Goal: Communication & Community: Answer question/provide support

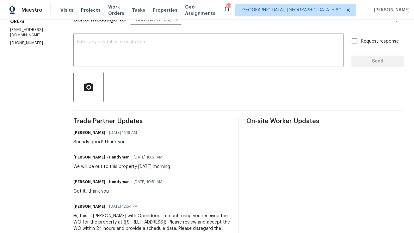
scroll to position [27, 0]
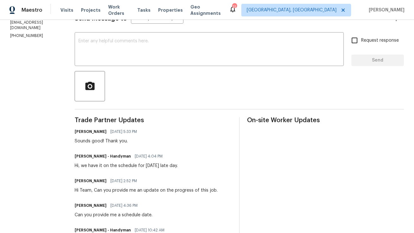
scroll to position [96, 0]
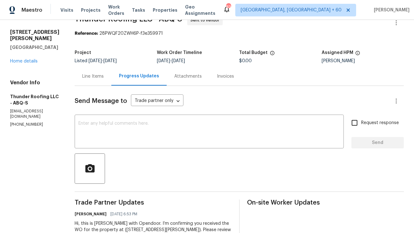
scroll to position [6, 0]
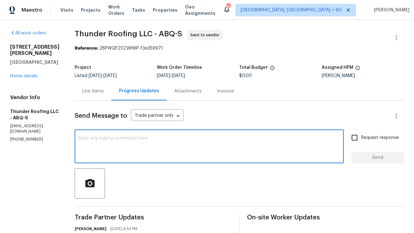
click at [172, 150] on textarea at bounding box center [208, 147] width 261 height 22
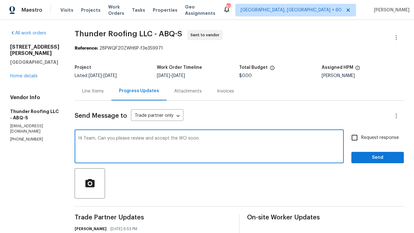
click at [193, 137] on textarea "Hi Team, Can you please review and accept the WO soon." at bounding box center [208, 147] width 261 height 22
type textarea "Hi Team, Can you please review and accept the WO at your earliest convenience."
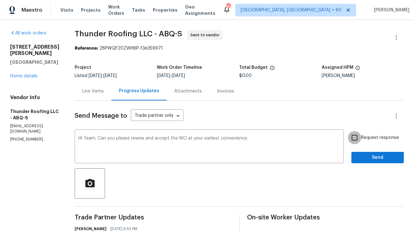
click at [358, 138] on input "Request response" at bounding box center [354, 137] width 13 height 13
checkbox input "true"
click at [389, 156] on span "Send" at bounding box center [377, 158] width 42 height 8
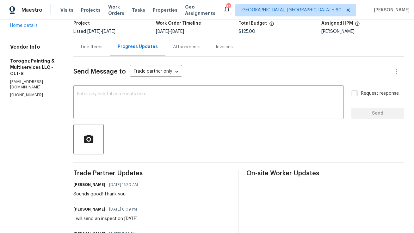
scroll to position [44, 0]
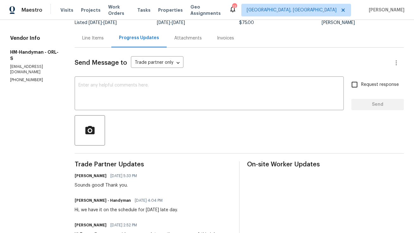
scroll to position [66, 0]
